Goal: Task Accomplishment & Management: Use online tool/utility

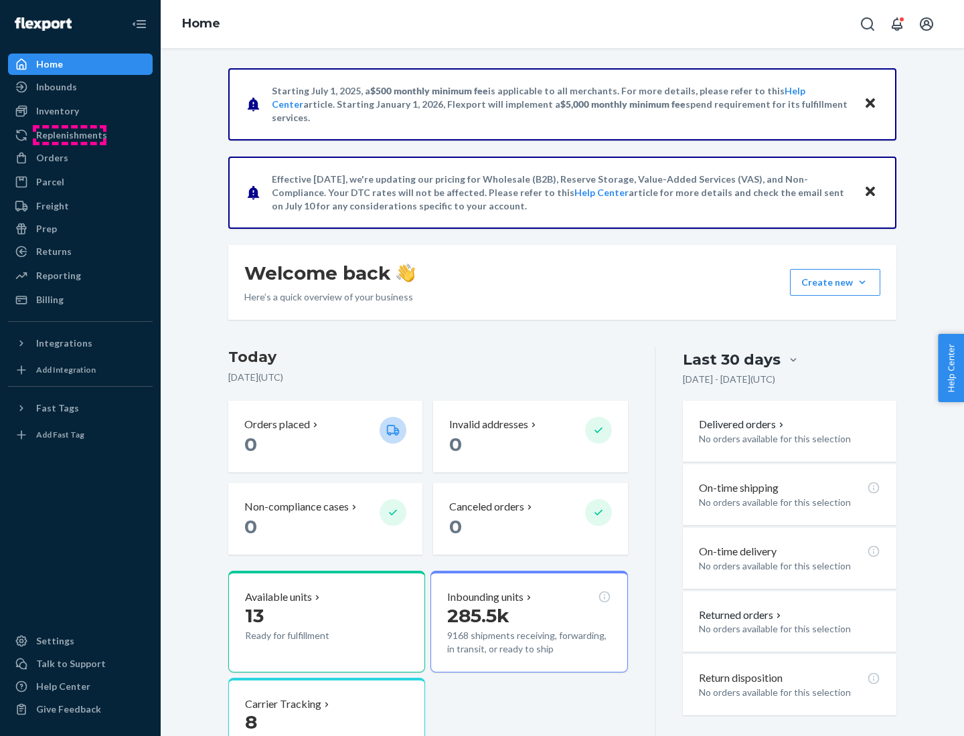
click at [70, 135] on div "Replenishments" at bounding box center [71, 134] width 71 height 13
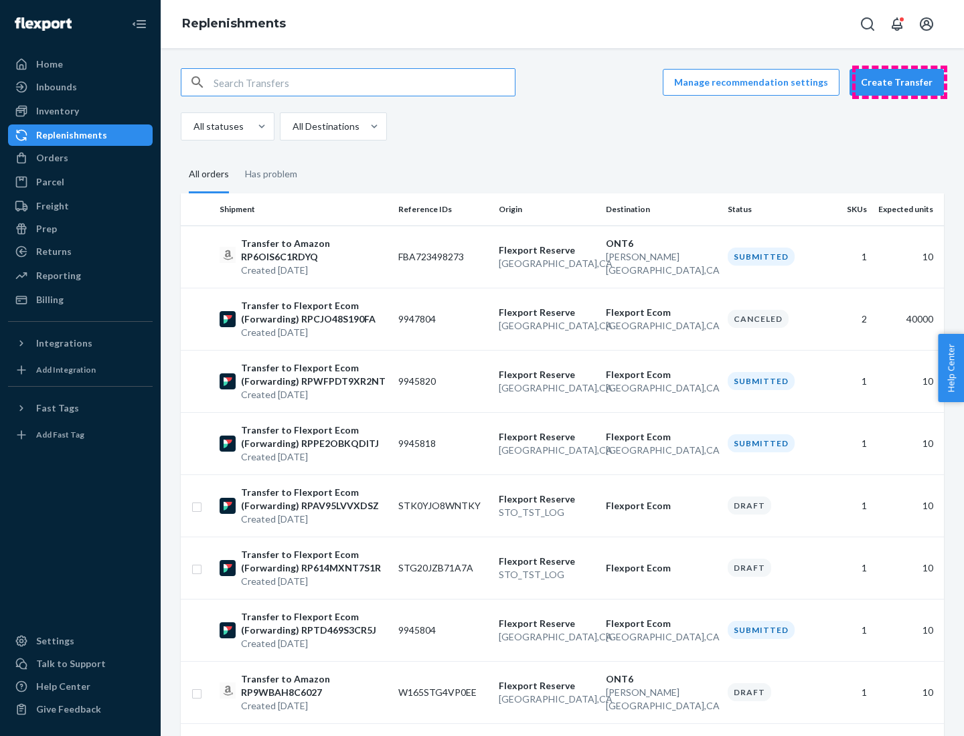
click at [899, 82] on button "Create Transfer" at bounding box center [896, 82] width 94 height 27
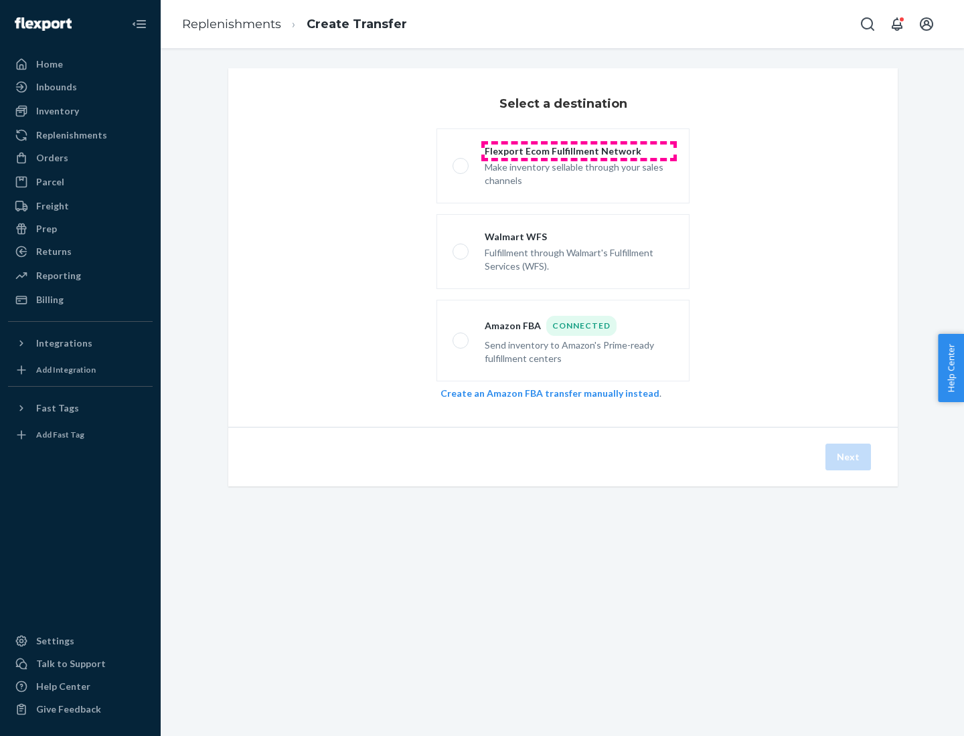
click at [579, 151] on div "Flexport Ecom Fulfillment Network" at bounding box center [579, 151] width 189 height 13
click at [461, 162] on input "Flexport Ecom Fulfillment Network Make inventory sellable through your sales ch…" at bounding box center [456, 166] width 9 height 9
radio input "true"
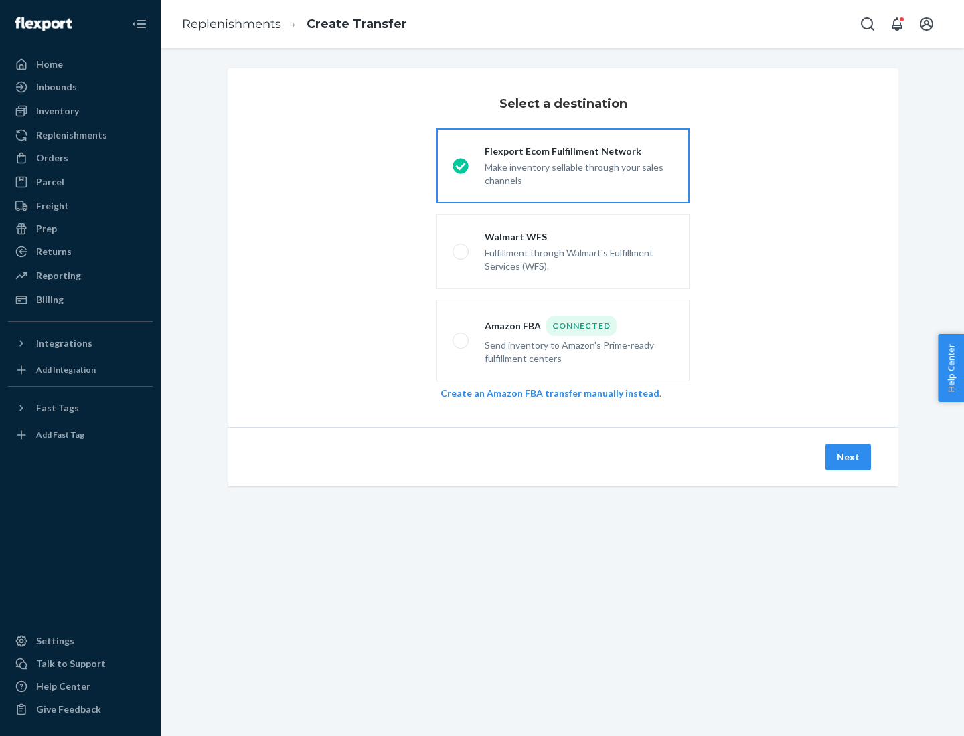
click at [849, 457] on button "Next" at bounding box center [848, 457] width 46 height 27
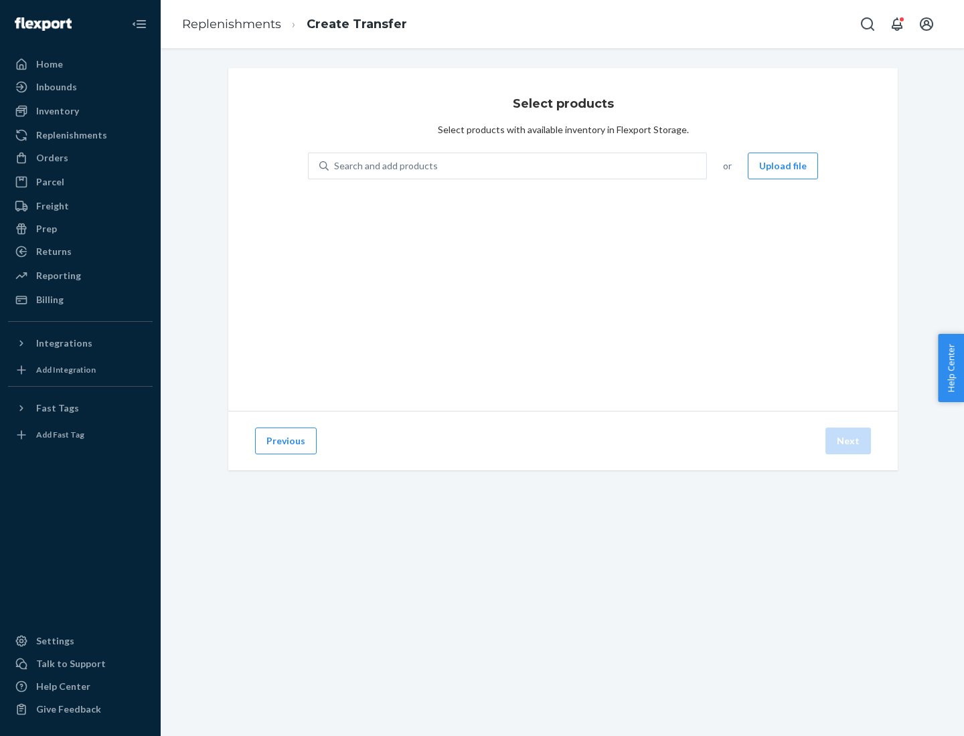
click at [784, 166] on button "Upload file" at bounding box center [783, 166] width 70 height 27
